Goal: Task Accomplishment & Management: Manage account settings

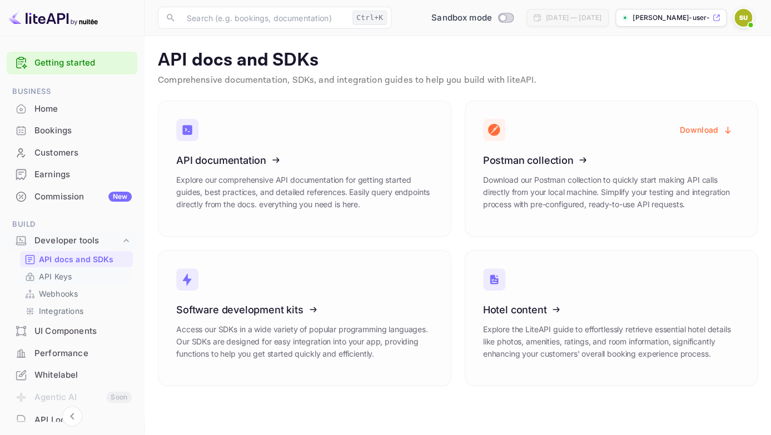
click at [73, 273] on link "API Keys" at bounding box center [76, 277] width 104 height 12
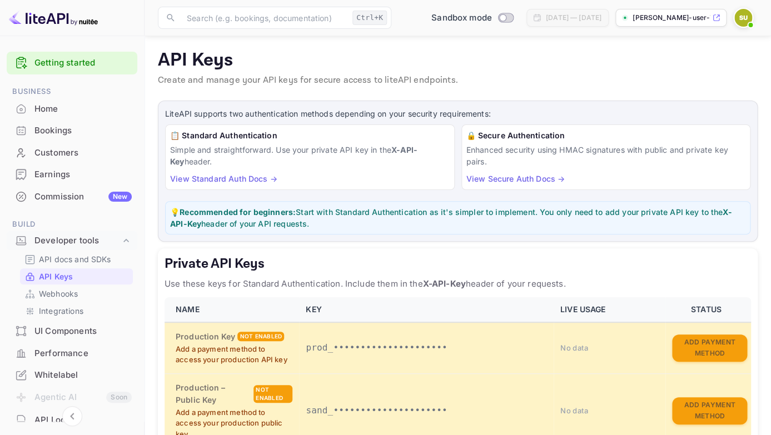
scroll to position [279, 0]
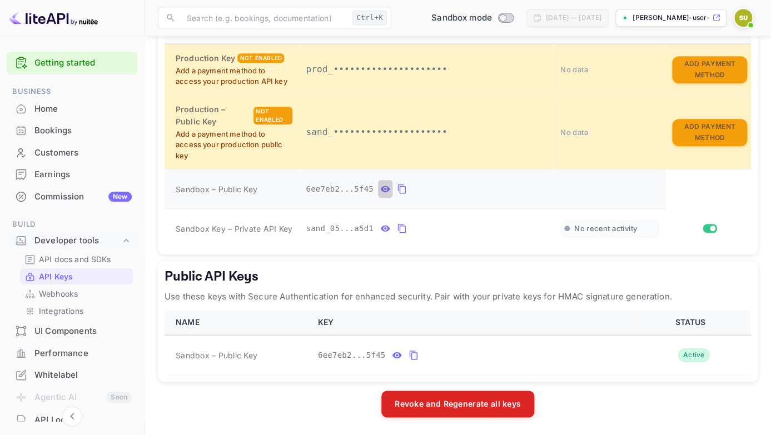
click at [383, 190] on icon "private api keys table" at bounding box center [385, 189] width 9 height 6
click at [514, 186] on button "private api keys table" at bounding box center [508, 189] width 14 height 18
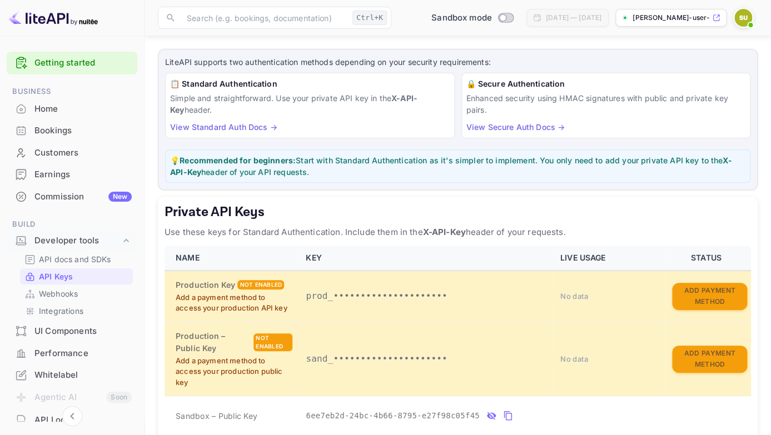
scroll to position [0, 0]
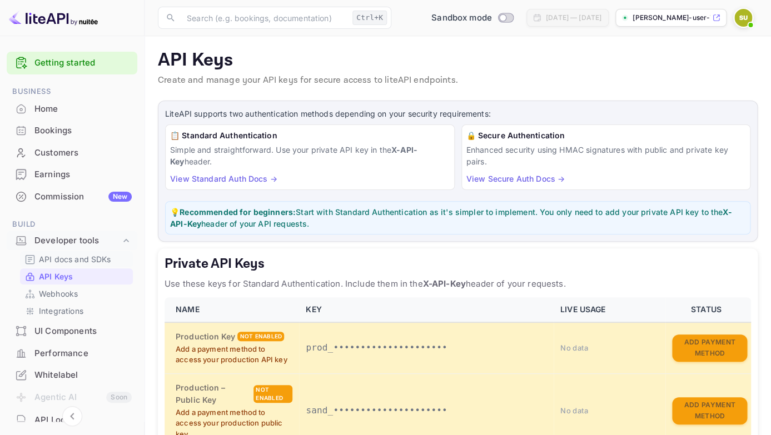
click at [102, 256] on p "API docs and SDKs" at bounding box center [75, 259] width 72 height 12
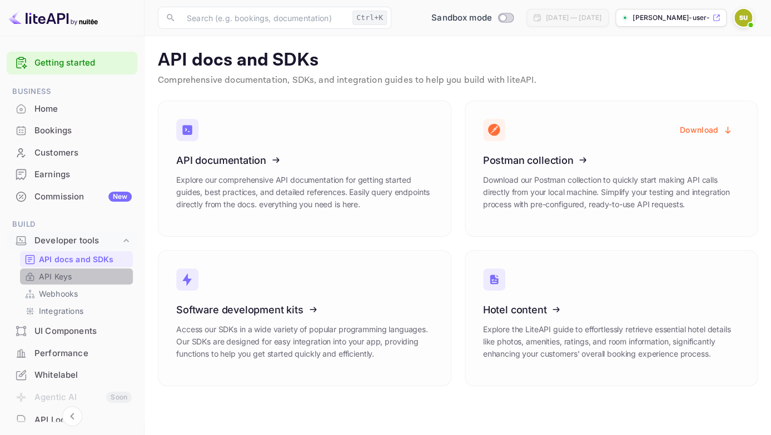
click at [87, 276] on link "API Keys" at bounding box center [76, 277] width 104 height 12
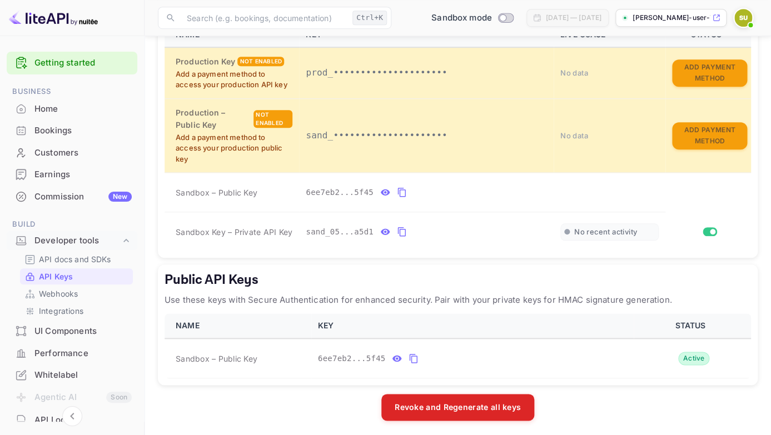
scroll to position [279, 0]
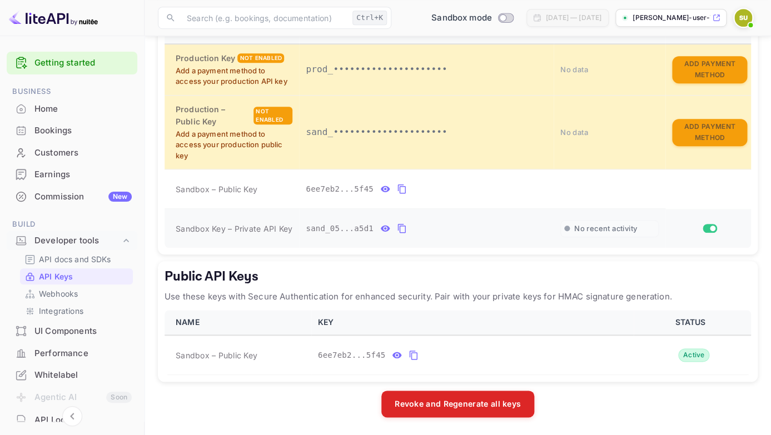
click at [403, 233] on icon "private api keys table" at bounding box center [401, 228] width 8 height 9
click at [87, 258] on p "API docs and SDKs" at bounding box center [75, 259] width 72 height 12
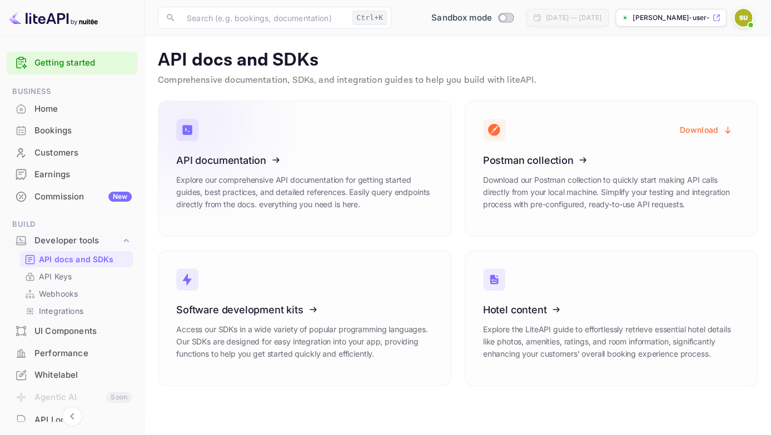
click at [263, 198] on icon at bounding box center [244, 158] width 173 height 115
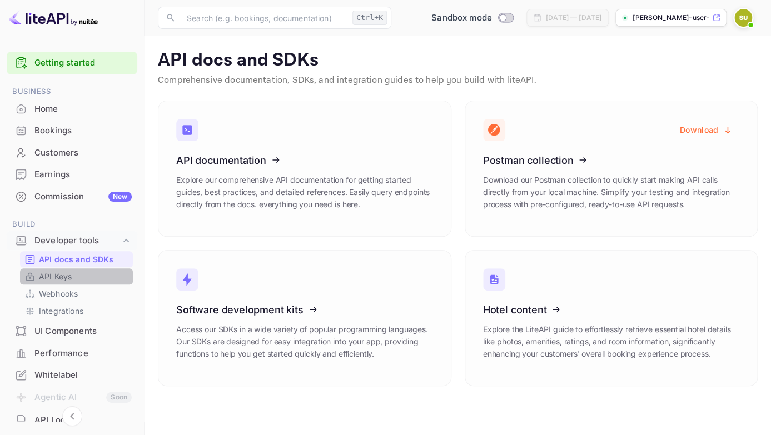
click at [93, 274] on link "API Keys" at bounding box center [76, 277] width 104 height 12
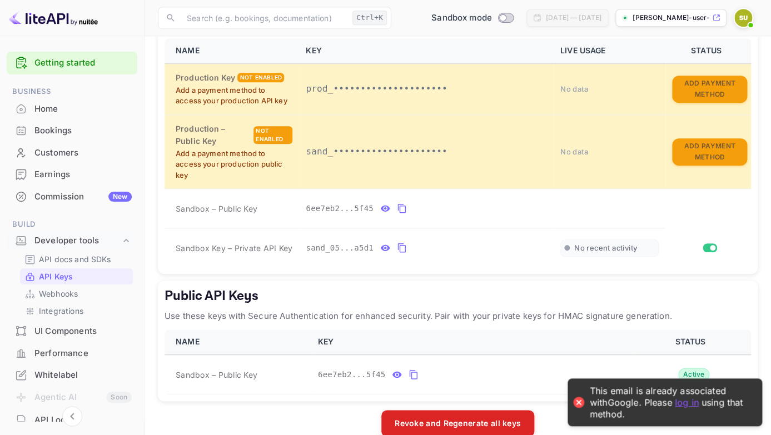
scroll to position [279, 0]
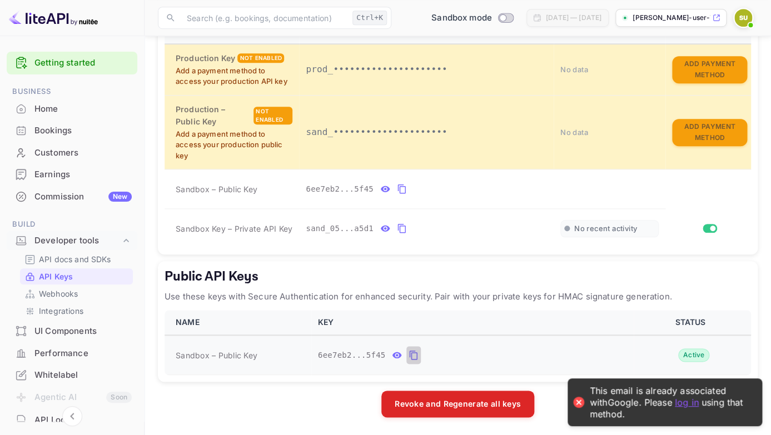
click at [412, 355] on icon "public api keys table" at bounding box center [414, 355] width 8 height 9
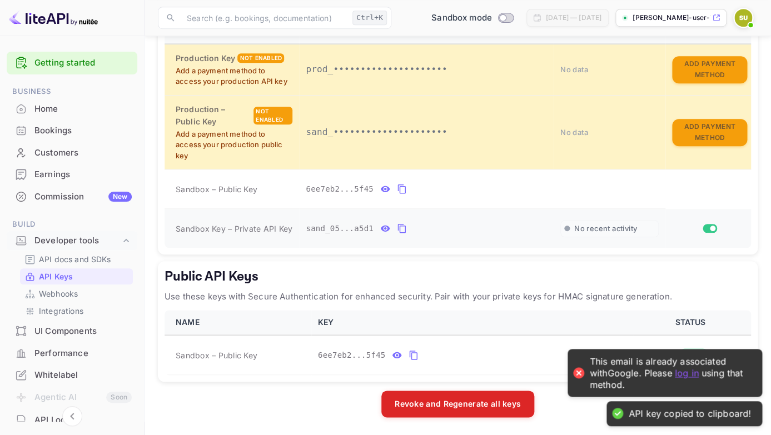
click at [600, 222] on div "No recent activity" at bounding box center [609, 228] width 98 height 17
click at [396, 189] on button "private api keys table" at bounding box center [402, 189] width 14 height 18
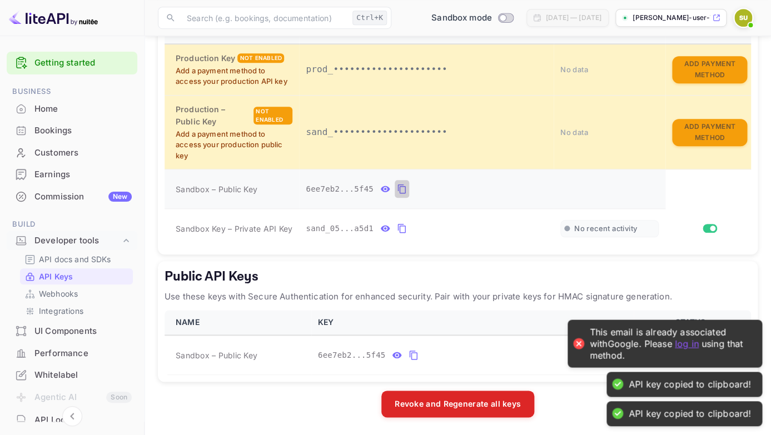
click at [400, 196] on button "private api keys table" at bounding box center [402, 189] width 14 height 18
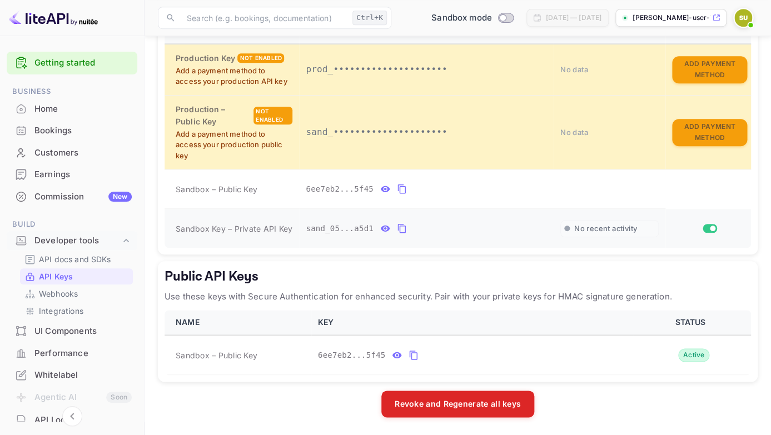
click at [394, 232] on div "private api keys table" at bounding box center [393, 229] width 31 height 18
click at [383, 231] on icon "private api keys table" at bounding box center [385, 229] width 9 height 6
click at [531, 228] on icon "private api keys table" at bounding box center [532, 228] width 10 height 13
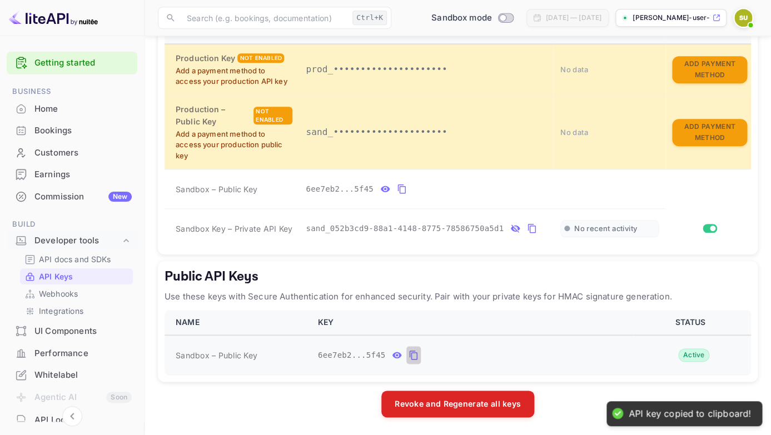
click at [418, 352] on icon "public api keys table" at bounding box center [414, 355] width 10 height 13
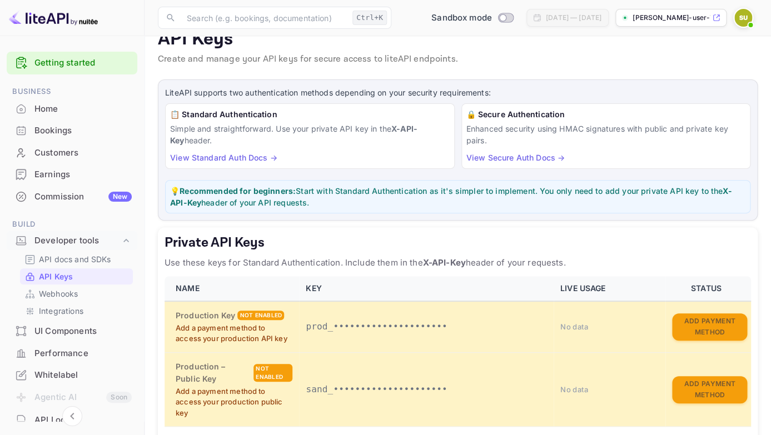
scroll to position [0, 0]
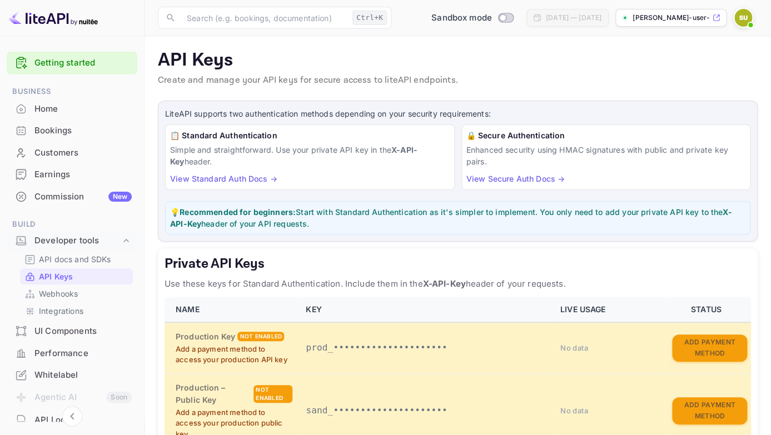
click at [237, 172] on div "📋 Standard Authentication Simple and straightforward. Use your private API key …" at bounding box center [310, 158] width 290 height 66
click at [230, 178] on link "View Standard Auth Docs →" at bounding box center [223, 178] width 107 height 9
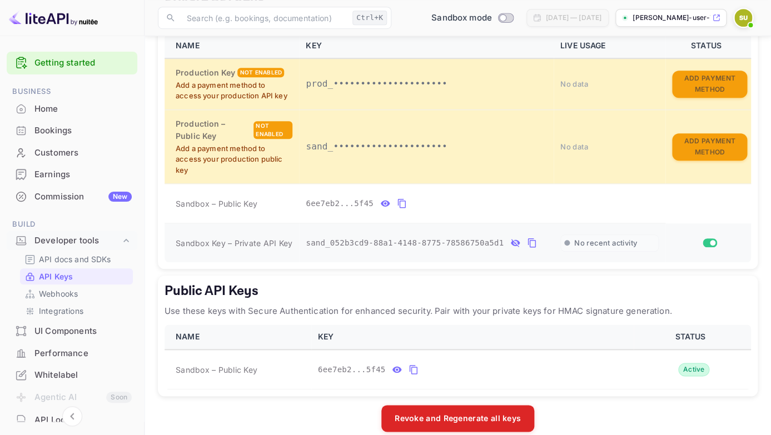
scroll to position [279, 0]
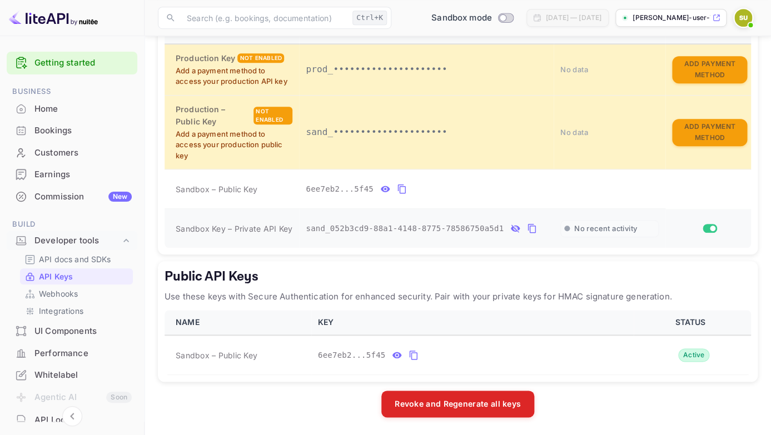
click at [528, 229] on icon "private api keys table" at bounding box center [532, 228] width 8 height 9
click at [400, 190] on icon "private api keys table" at bounding box center [401, 189] width 8 height 9
click at [384, 191] on icon "private api keys table" at bounding box center [385, 189] width 9 height 6
click at [400, 355] on icon "public api keys table" at bounding box center [396, 355] width 9 height 6
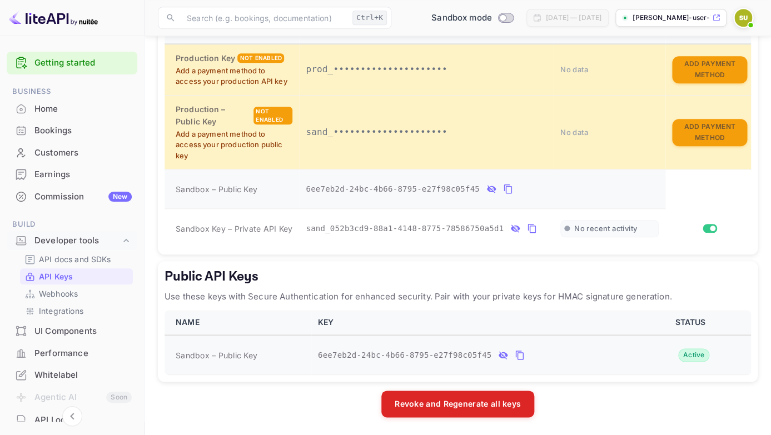
click at [513, 357] on button "public api keys table" at bounding box center [520, 355] width 14 height 18
click at [524, 221] on div "private api keys table" at bounding box center [523, 229] width 31 height 18
click at [534, 229] on icon "private api keys table" at bounding box center [532, 228] width 10 height 13
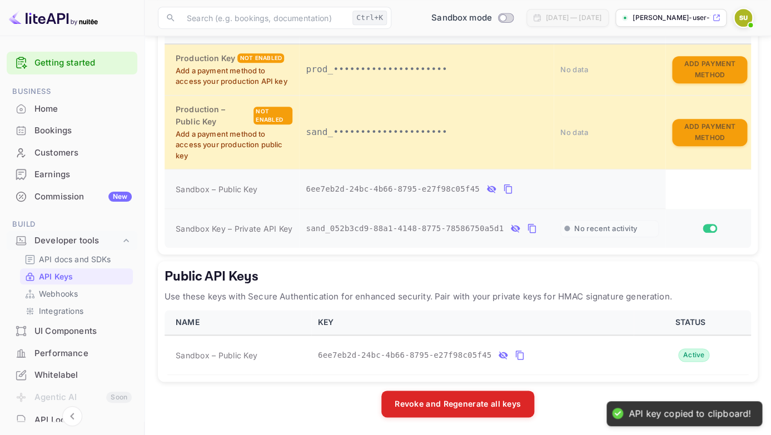
click at [703, 232] on div "private api keys table" at bounding box center [709, 228] width 75 height 9
click at [707, 230] on input "Switch" at bounding box center [713, 228] width 20 height 7
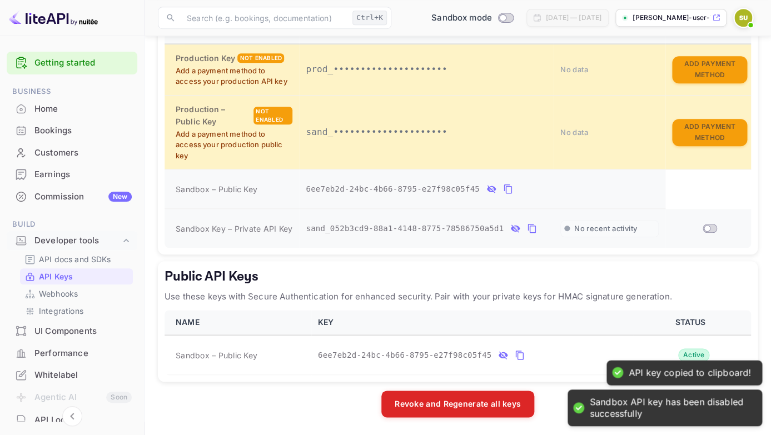
click at [707, 232] on span "private api keys table" at bounding box center [710, 228] width 14 height 9
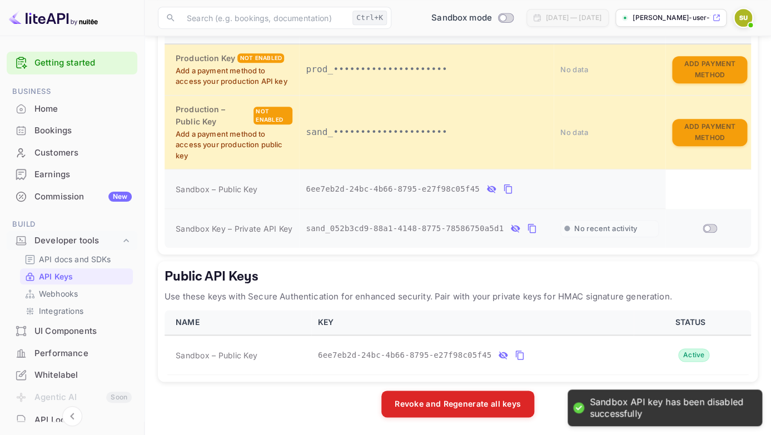
click at [710, 229] on input "Switch" at bounding box center [707, 228] width 20 height 7
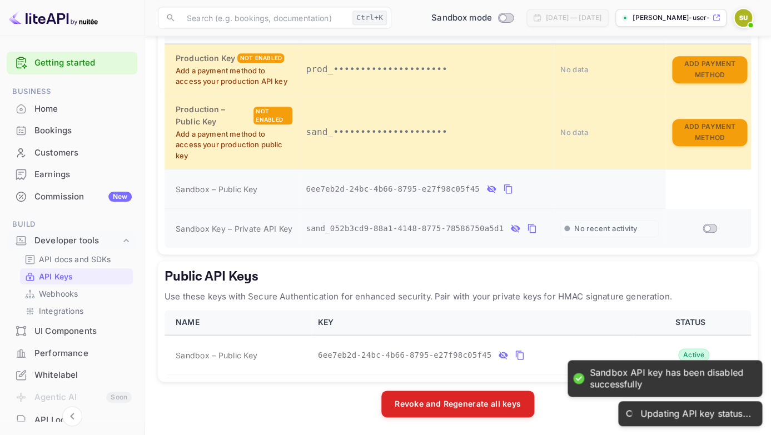
checkbox input "true"
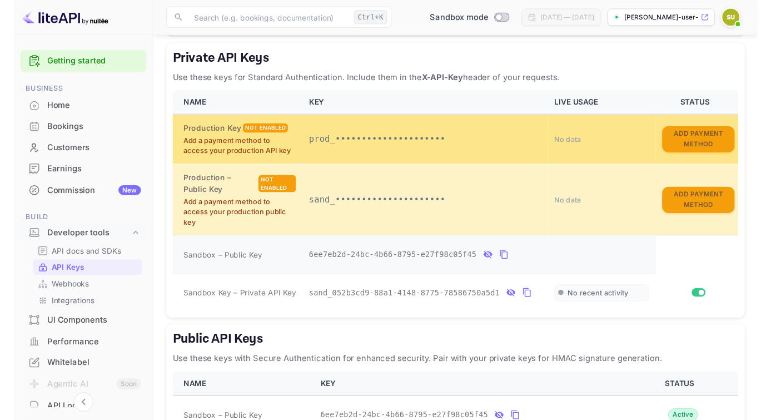
scroll to position [152, 0]
